Goal: Transaction & Acquisition: Purchase product/service

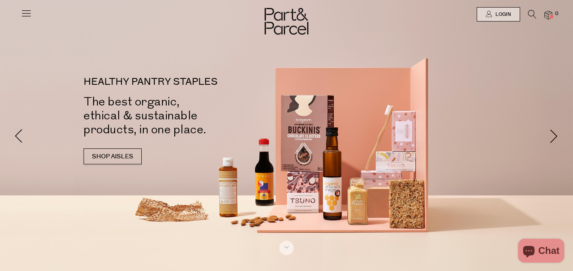
click at [25, 15] on icon at bounding box center [26, 13] width 11 height 11
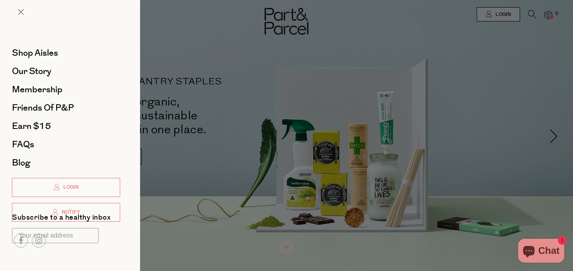
click at [195, 239] on div at bounding box center [286, 135] width 573 height 271
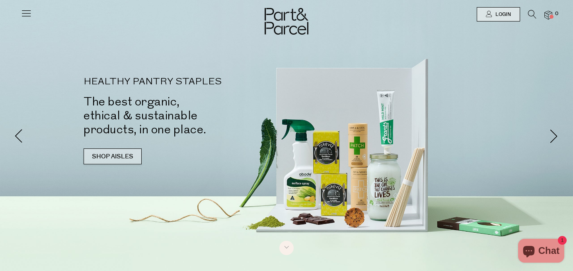
click at [116, 159] on link "SHOP AISLES" at bounding box center [113, 156] width 58 height 16
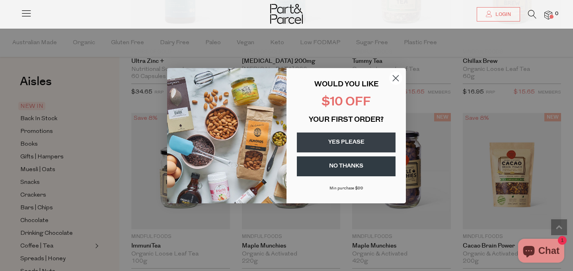
scroll to position [1130, 0]
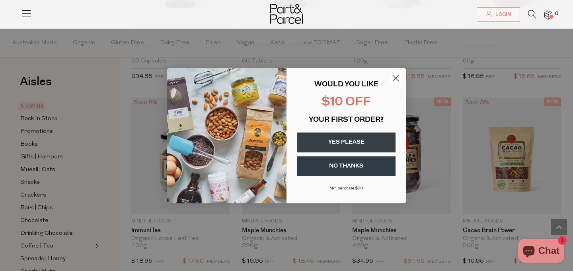
click at [395, 79] on circle "Close dialog" at bounding box center [395, 77] width 13 height 13
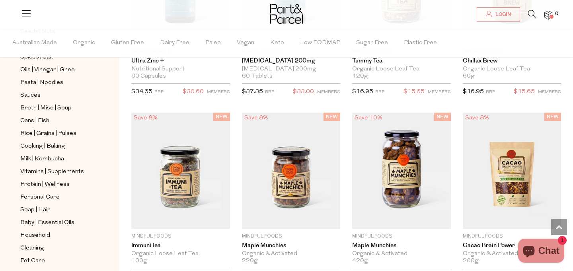
scroll to position [233, 0]
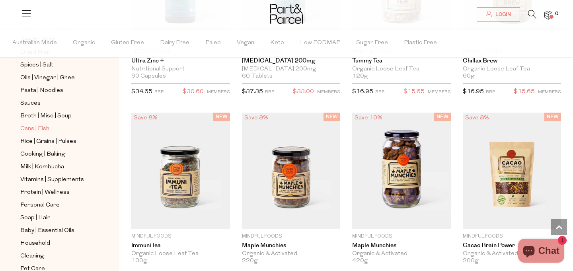
click at [41, 130] on span "Cans | Fish" at bounding box center [34, 129] width 29 height 10
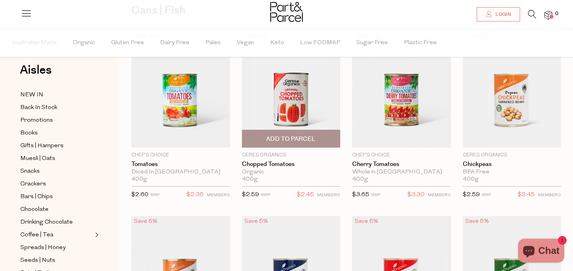
scroll to position [70, 0]
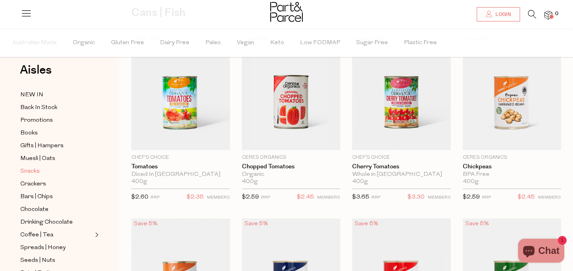
click at [31, 172] on span "Snacks" at bounding box center [29, 172] width 19 height 10
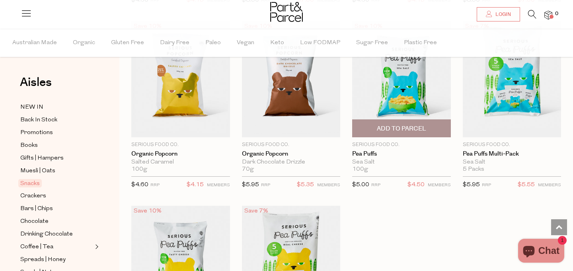
scroll to position [2175, 0]
